Goal: Task Accomplishment & Management: Manage account settings

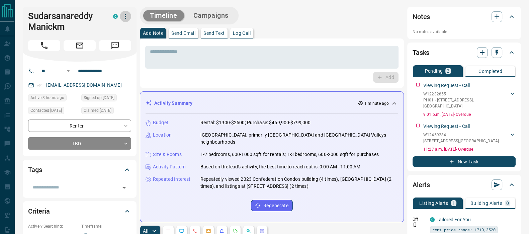
click at [127, 14] on icon "button" at bounding box center [126, 16] width 8 height 8
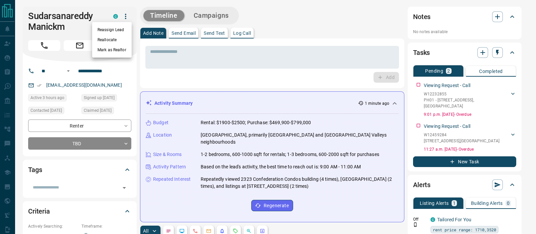
click at [96, 10] on div at bounding box center [268, 117] width 536 height 234
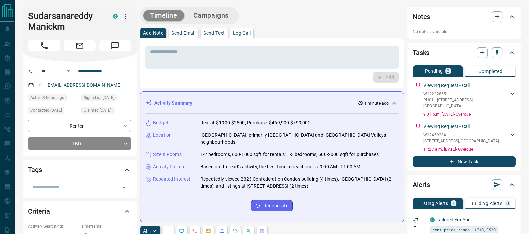
click at [102, 16] on h1 "Sudarsanareddy Manickm" at bounding box center [65, 21] width 75 height 21
click at [79, 17] on h1 "Sudarsanareddy Manickm" at bounding box center [65, 21] width 75 height 21
click at [67, 27] on h1 "Sudarsanareddy Manickm" at bounding box center [65, 21] width 75 height 21
click at [102, 15] on h1 "Sudarsanareddy Manickm" at bounding box center [65, 21] width 75 height 21
click at [122, 16] on icon "button" at bounding box center [126, 16] width 8 height 8
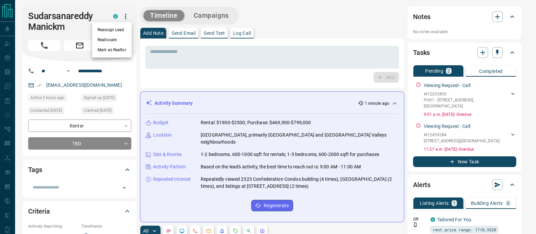
click at [78, 12] on div at bounding box center [268, 117] width 536 height 234
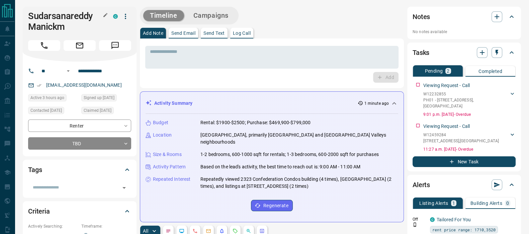
click at [105, 12] on icon "button" at bounding box center [105, 14] width 5 height 5
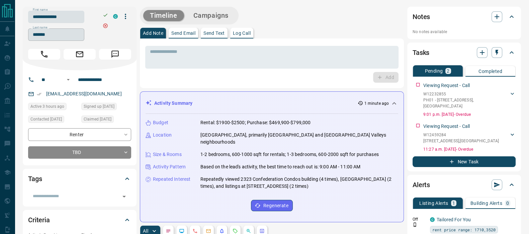
click at [56, 31] on input "*******" at bounding box center [56, 34] width 56 height 12
type input "********"
click at [104, 16] on icon "button" at bounding box center [105, 14] width 5 height 5
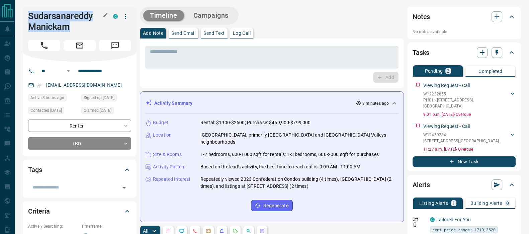
drag, startPoint x: 72, startPoint y: 29, endPoint x: 28, endPoint y: 19, distance: 45.1
click at [28, 19] on h1 "Sudarsanareddy Manickam" at bounding box center [65, 21] width 75 height 21
copy h1 "Sudarsanareddy Manickam"
